Goal: Information Seeking & Learning: Learn about a topic

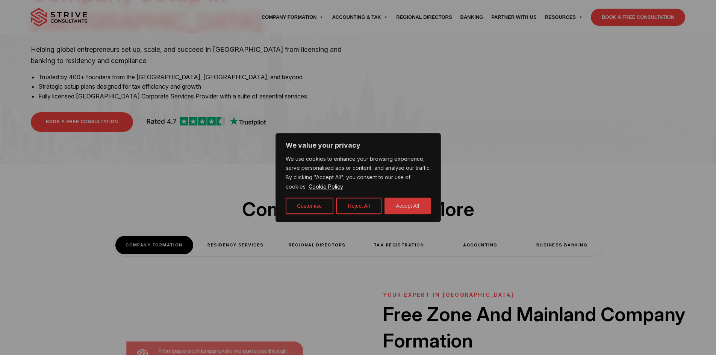
scroll to position [113, 0]
click at [411, 208] on button "Accept All" at bounding box center [408, 206] width 46 height 17
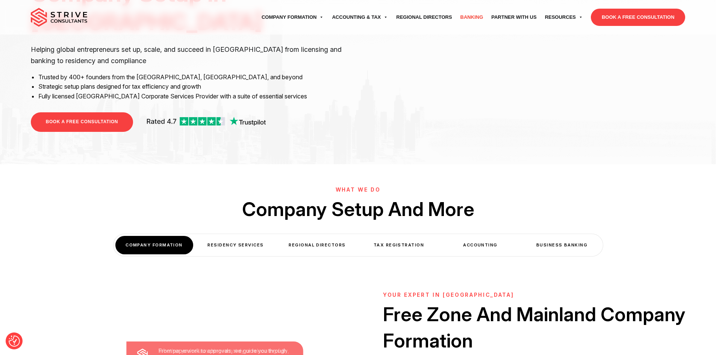
click at [463, 17] on link "Banking" at bounding box center [472, 17] width 31 height 21
